Goal: Transaction & Acquisition: Purchase product/service

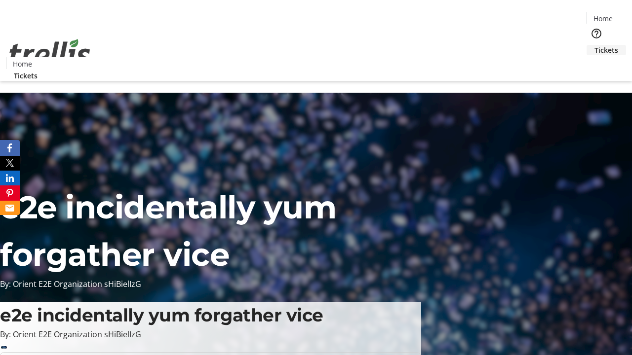
click at [594, 45] on span "Tickets" at bounding box center [606, 50] width 24 height 10
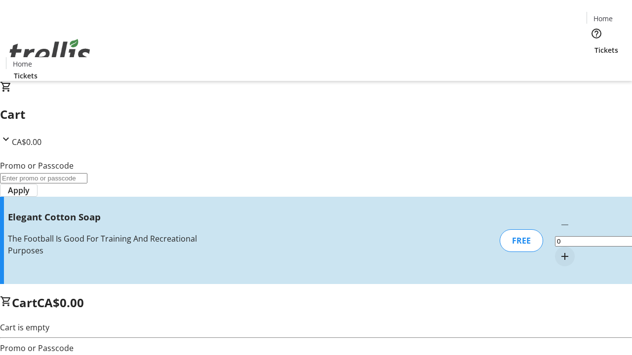
click at [559, 251] on mat-icon "Increment by one" at bounding box center [565, 257] width 12 height 12
type input "1"
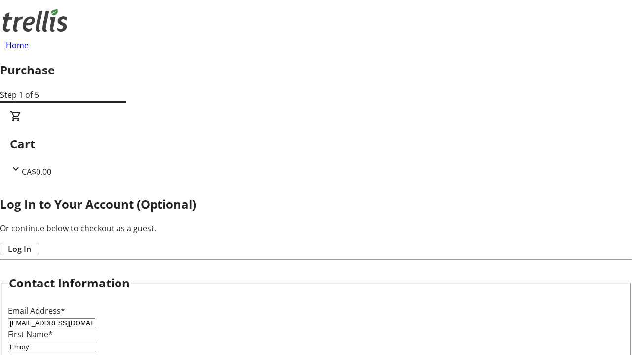
type input "[PERSON_NAME]"
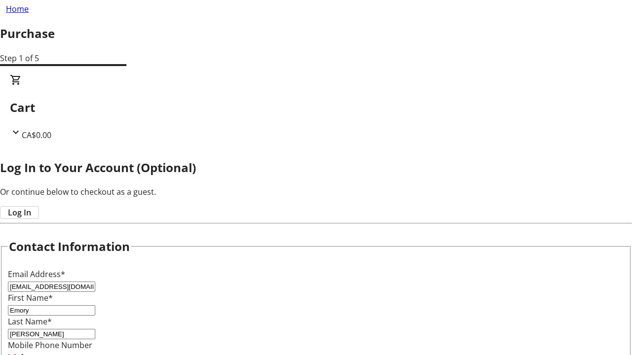
scroll to position [98, 0]
